Goal: Find specific page/section: Find specific page/section

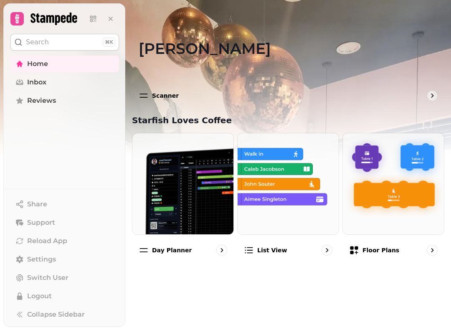
click at [50, 228] on span "Support" at bounding box center [41, 223] width 28 height 10
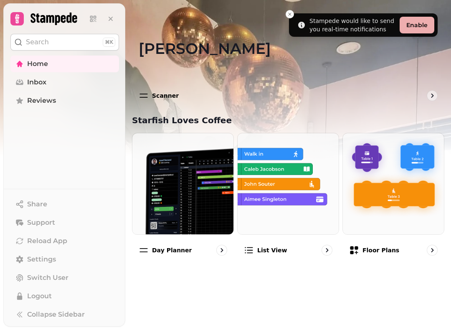
click at [97, 21] on icon at bounding box center [93, 19] width 8 height 8
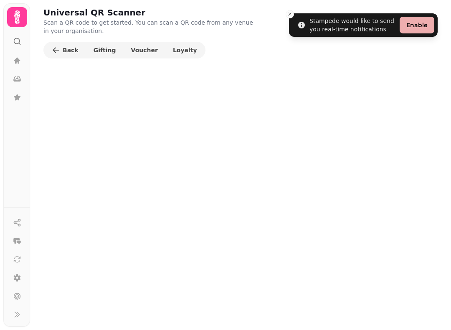
click at [142, 53] on span "Voucher" at bounding box center [144, 50] width 27 height 6
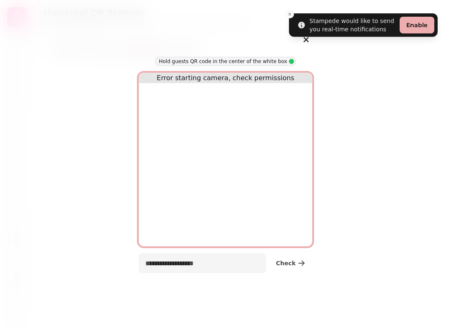
click at [296, 17] on div at bounding box center [225, 165] width 451 height 330
click at [311, 39] on icon "button" at bounding box center [306, 40] width 10 height 10
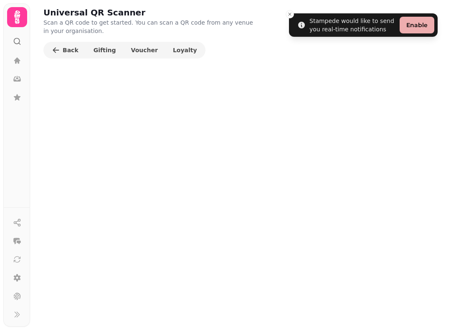
click at [174, 47] on span "Loyalty" at bounding box center [185, 50] width 24 height 6
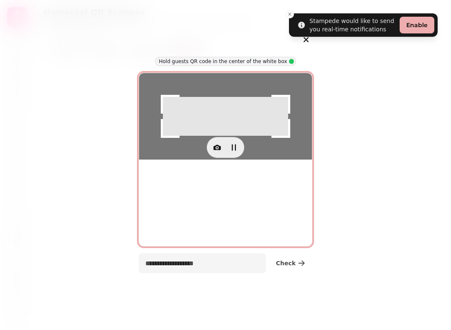
click at [314, 41] on button "button" at bounding box center [306, 39] width 19 height 19
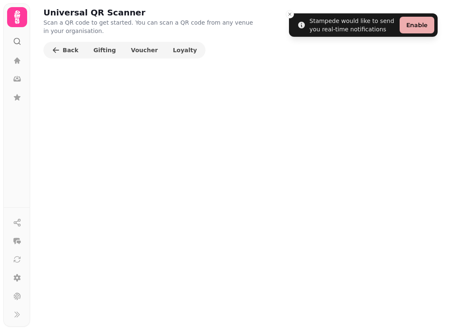
click at [15, 14] on icon at bounding box center [17, 16] width 6 height 13
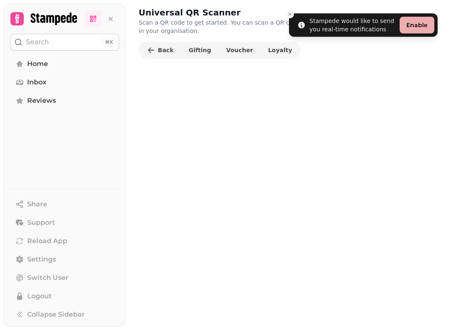
click at [94, 23] on icon at bounding box center [93, 19] width 8 height 8
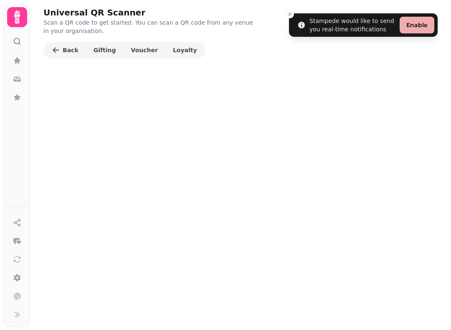
click at [174, 51] on span "Loyalty" at bounding box center [185, 50] width 24 height 6
